Goal: Navigation & Orientation: Find specific page/section

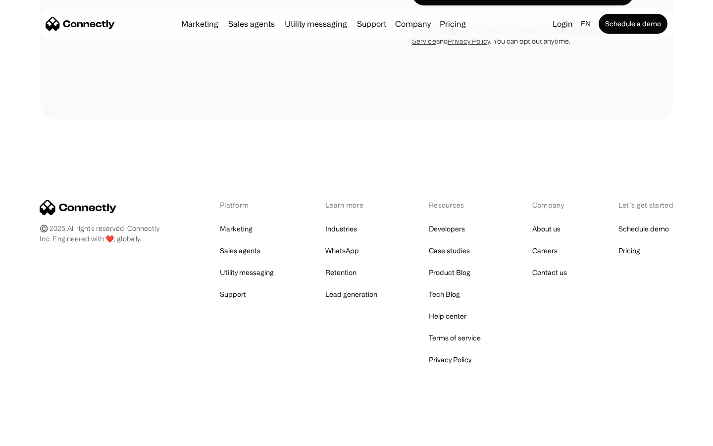
scroll to position [3523, 0]
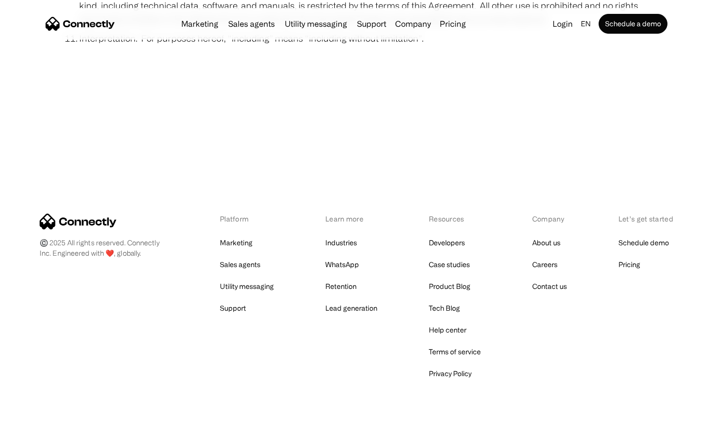
scroll to position [3637, 0]
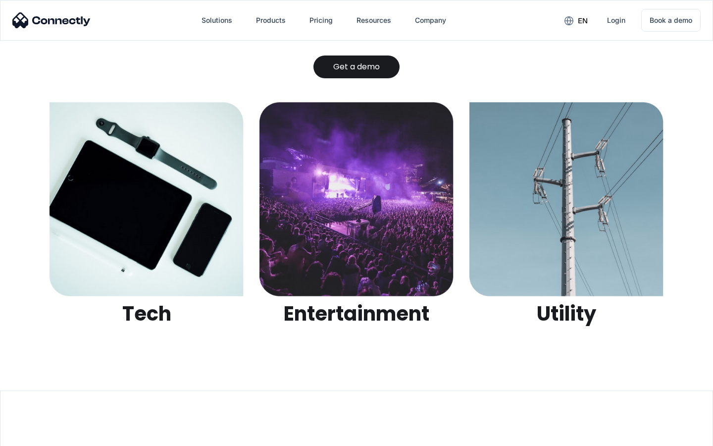
scroll to position [3123, 0]
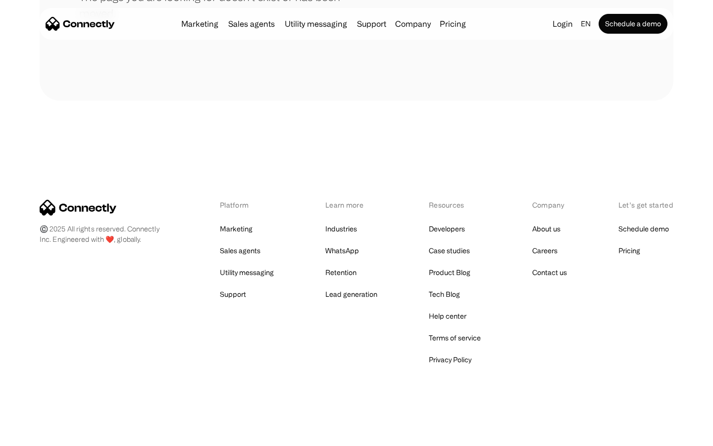
scroll to position [181, 0]
